Goal: Transaction & Acquisition: Book appointment/travel/reservation

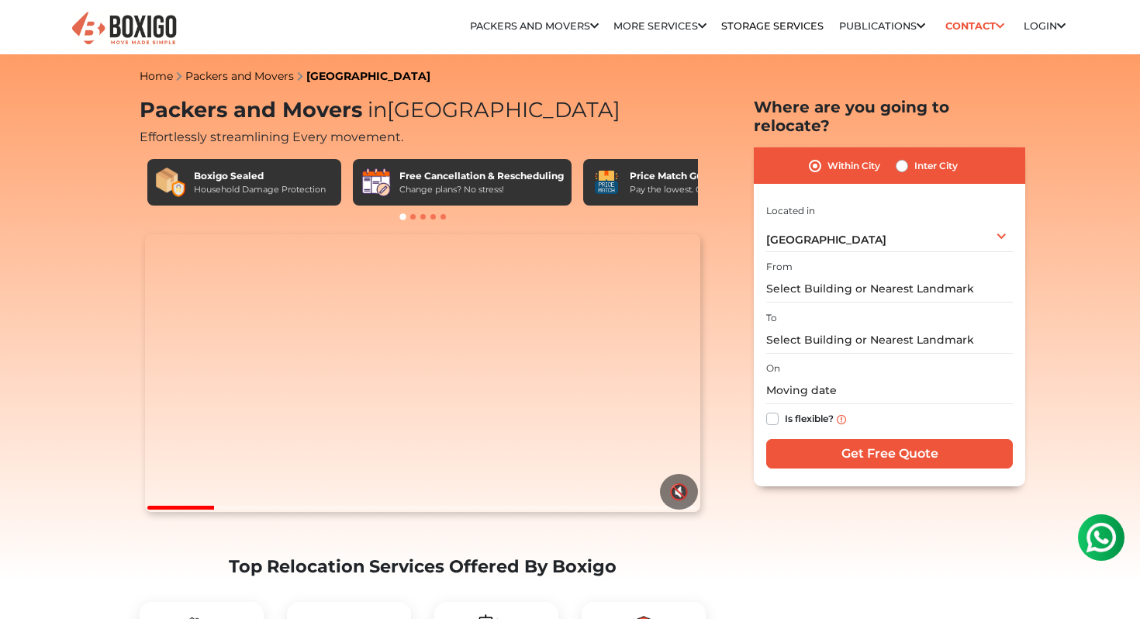
click at [914, 157] on label "Inter City" at bounding box center [935, 166] width 43 height 19
click at [900, 157] on input "Inter City" at bounding box center [902, 165] width 12 height 16
radio input "true"
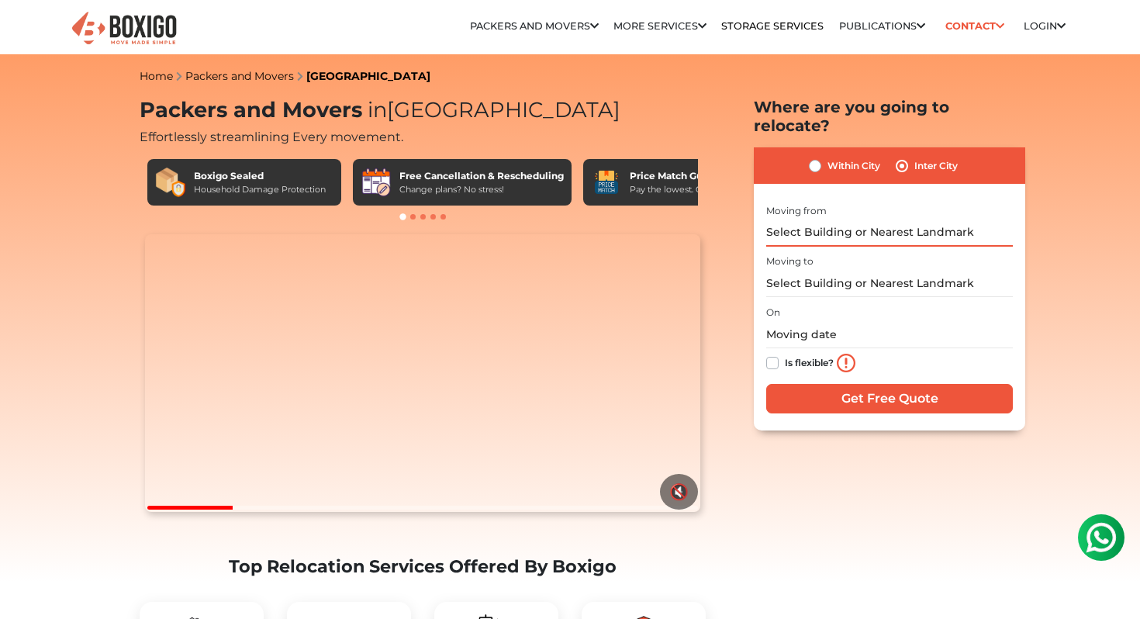
click at [822, 225] on input "text" at bounding box center [889, 232] width 247 height 27
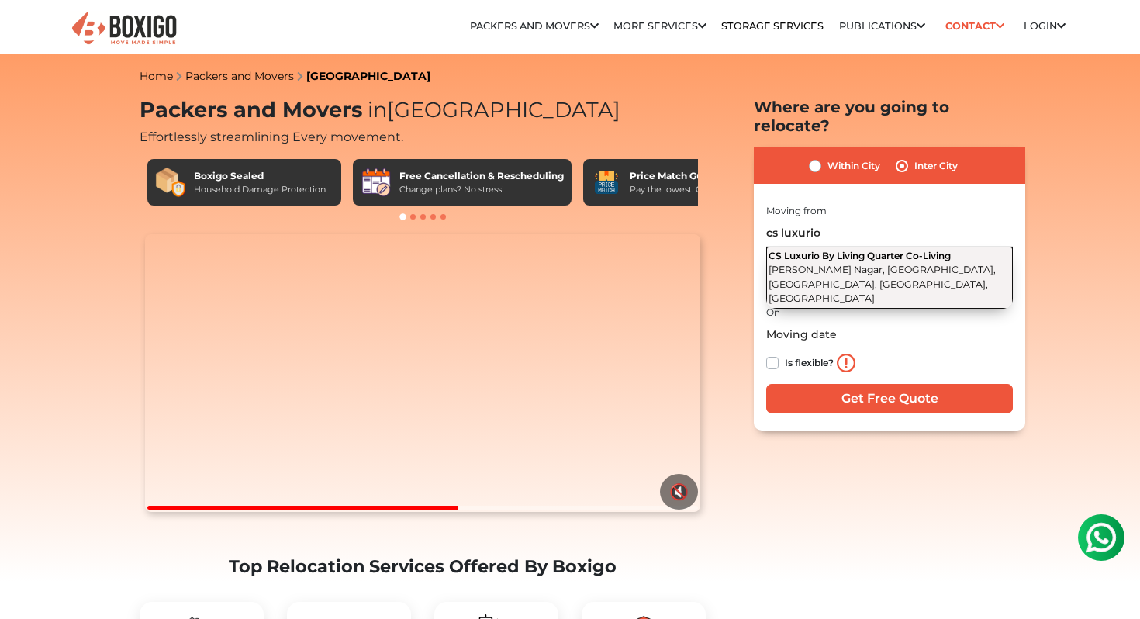
click at [883, 264] on span "[PERSON_NAME] Nagar, [GEOGRAPHIC_DATA], [GEOGRAPHIC_DATA], [GEOGRAPHIC_DATA], […" at bounding box center [882, 284] width 227 height 40
type input "CS Luxurio By Living Quarter Co-Living, [PERSON_NAME][GEOGRAPHIC_DATA], [GEOGRA…"
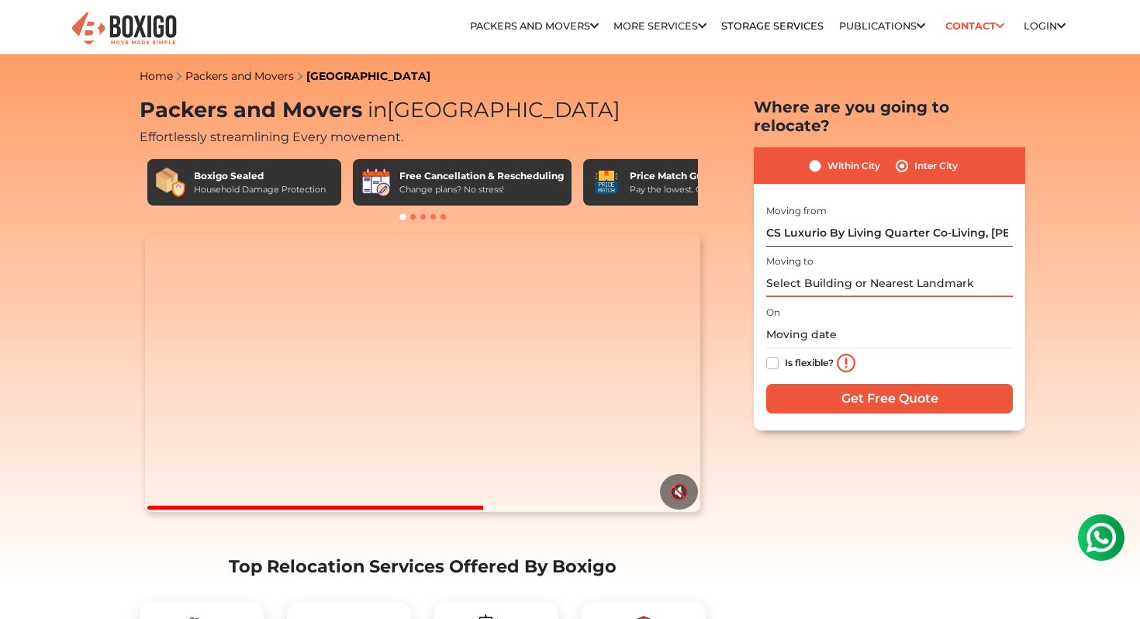
click at [824, 270] on input "text" at bounding box center [889, 283] width 247 height 27
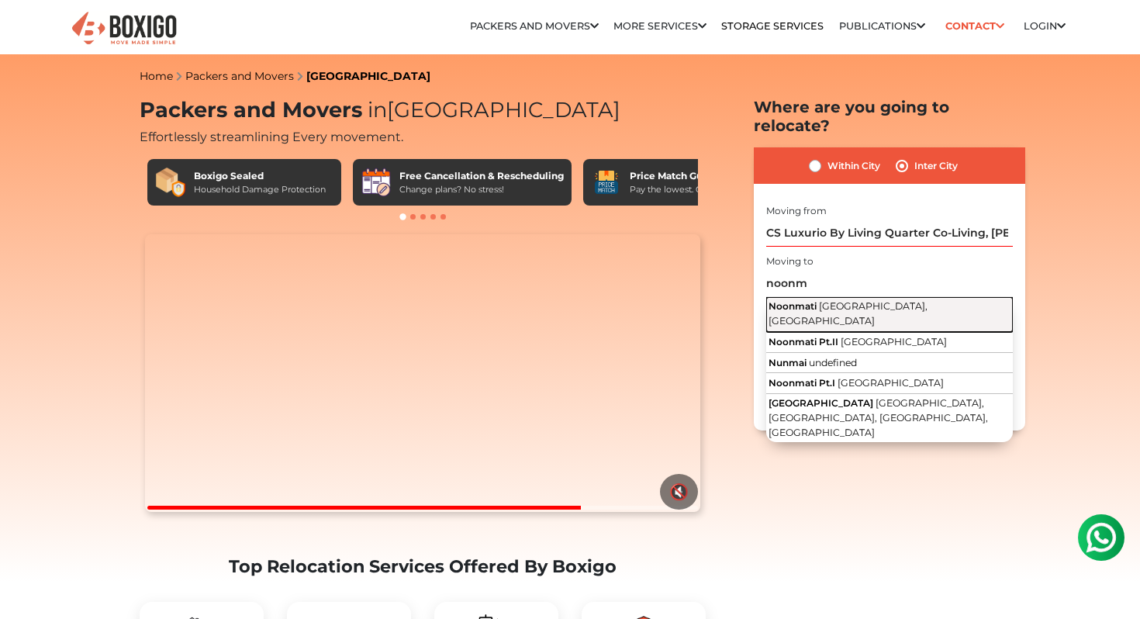
click at [866, 300] on span "[GEOGRAPHIC_DATA], [GEOGRAPHIC_DATA]" at bounding box center [848, 313] width 159 height 26
type input "Noonmati, [GEOGRAPHIC_DATA], [GEOGRAPHIC_DATA]"
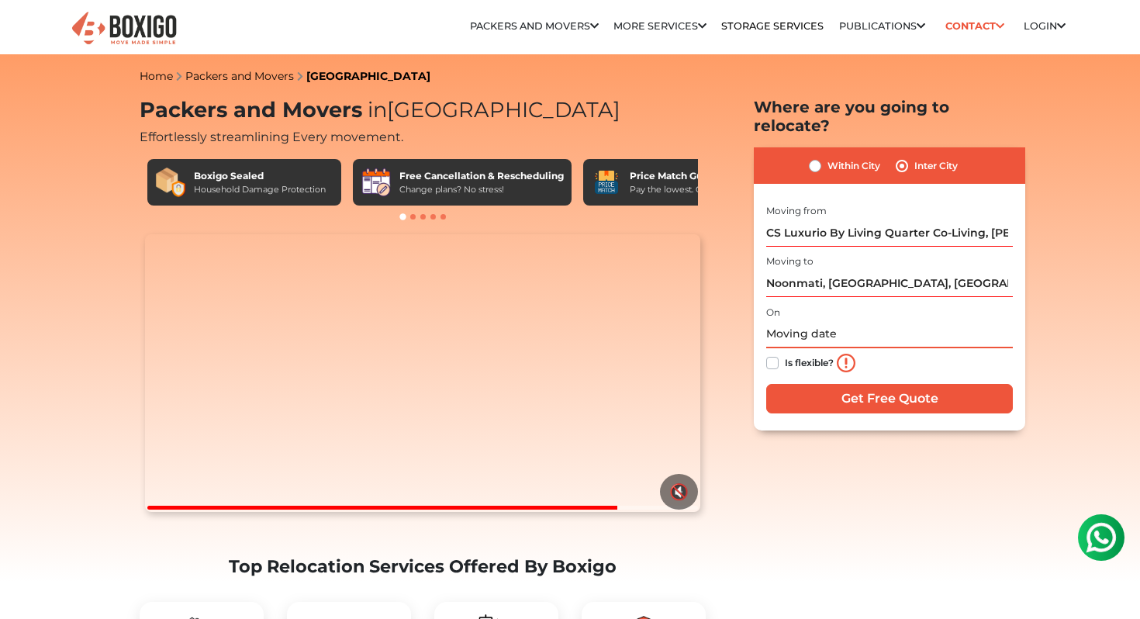
click at [823, 321] on input "text" at bounding box center [889, 334] width 247 height 27
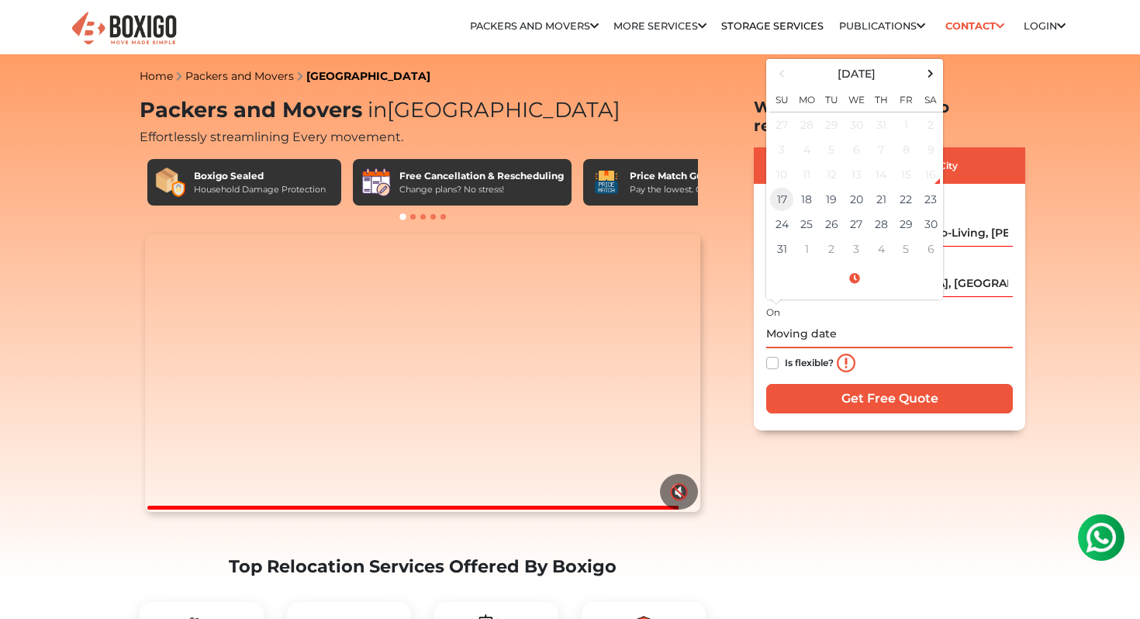
click at [782, 187] on td "17" at bounding box center [781, 199] width 25 height 25
type input "08/17/2025 12:02 AM"
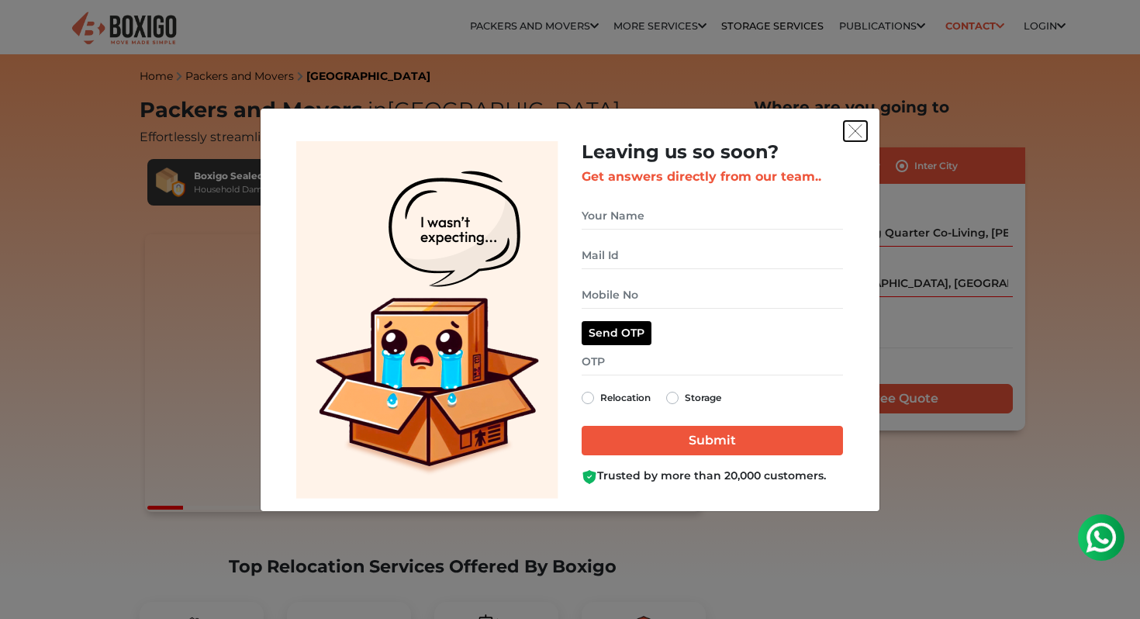
click at [853, 139] on button "get free quote dialog" at bounding box center [855, 131] width 23 height 20
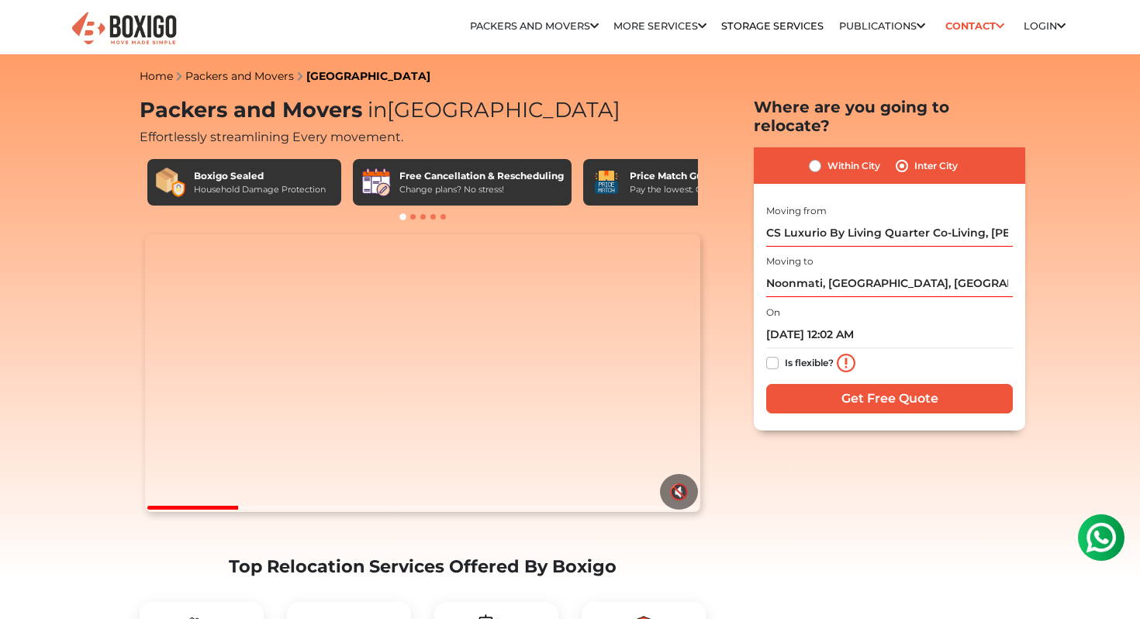
click at [785, 354] on label "Is flexible?" at bounding box center [809, 362] width 49 height 16
click at [775, 354] on input "Is flexible?" at bounding box center [772, 362] width 12 height 16
checkbox input "true"
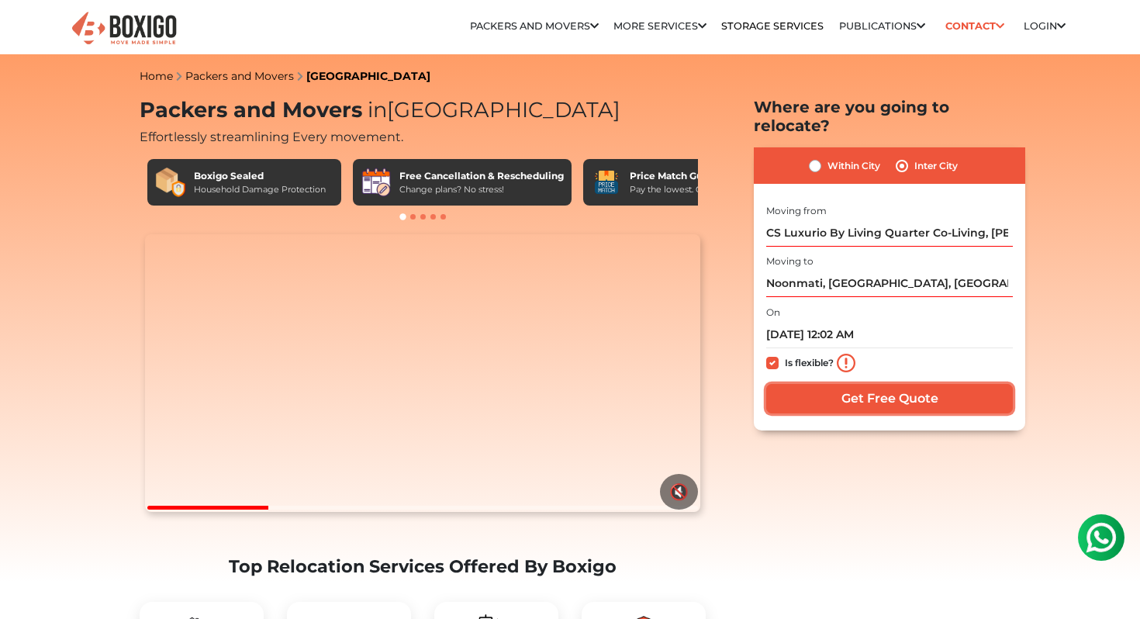
click at [884, 384] on input "Get Free Quote" at bounding box center [889, 398] width 247 height 29
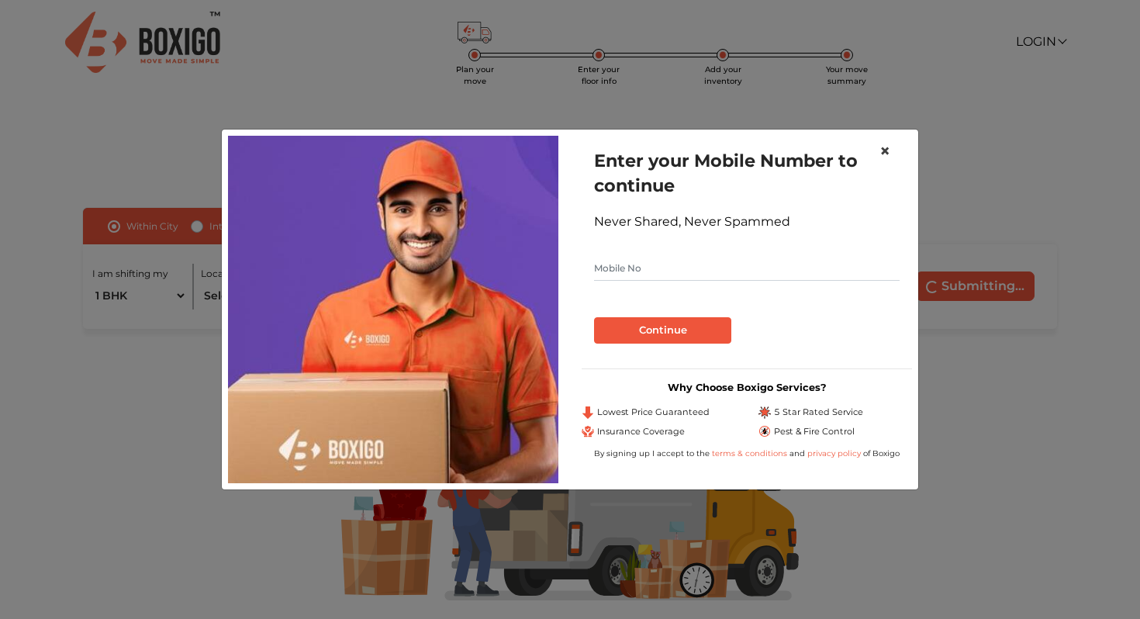
click at [883, 152] on span "×" at bounding box center [884, 151] width 11 height 22
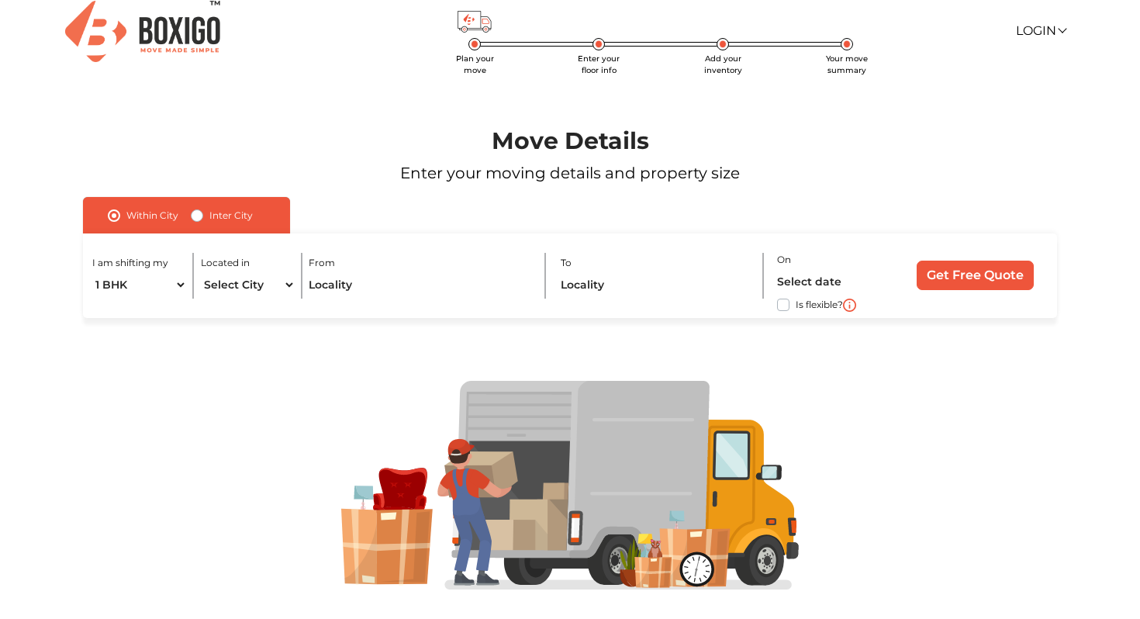
scroll to position [16, 0]
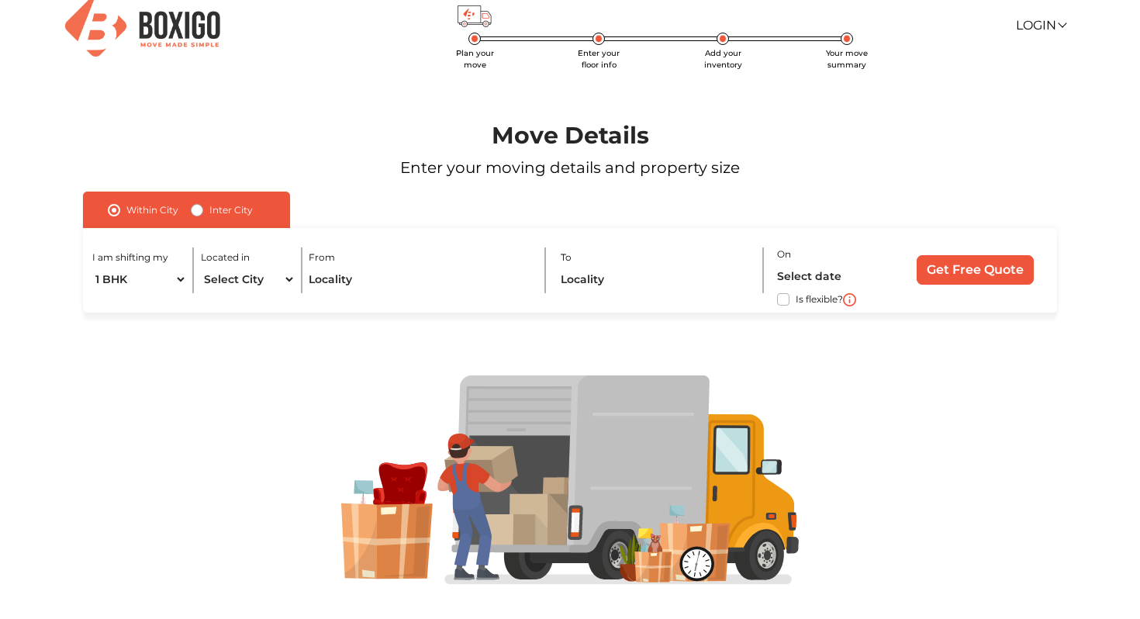
click at [209, 212] on label "Inter City" at bounding box center [230, 210] width 43 height 19
click at [198, 212] on input "Inter City" at bounding box center [197, 209] width 12 height 16
radio input "true"
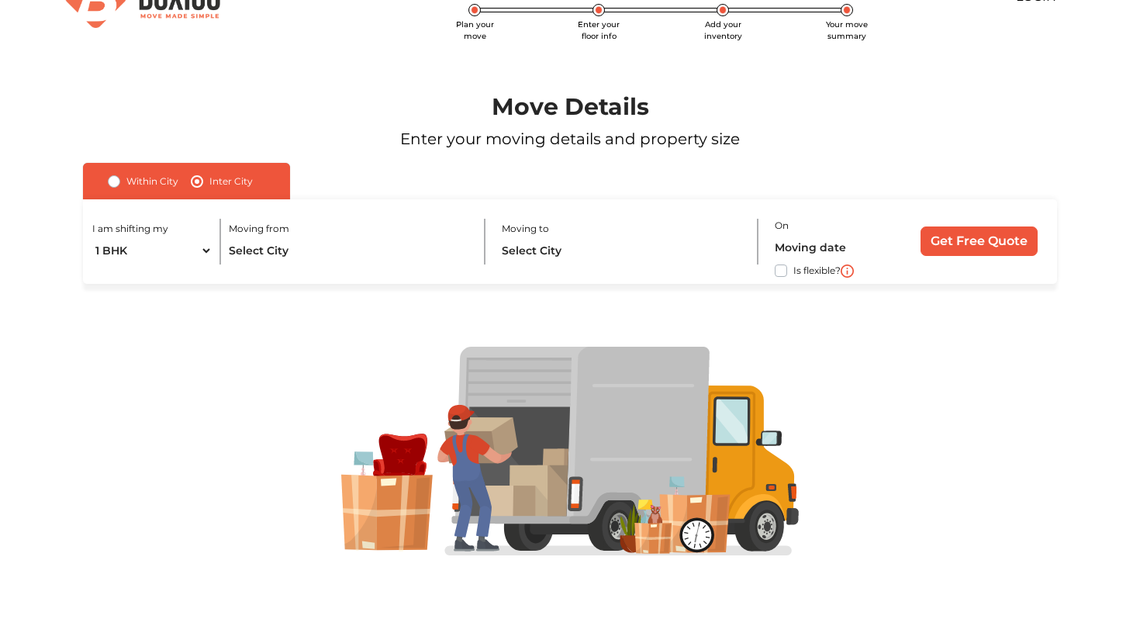
scroll to position [0, 0]
